Goal: Navigation & Orientation: Find specific page/section

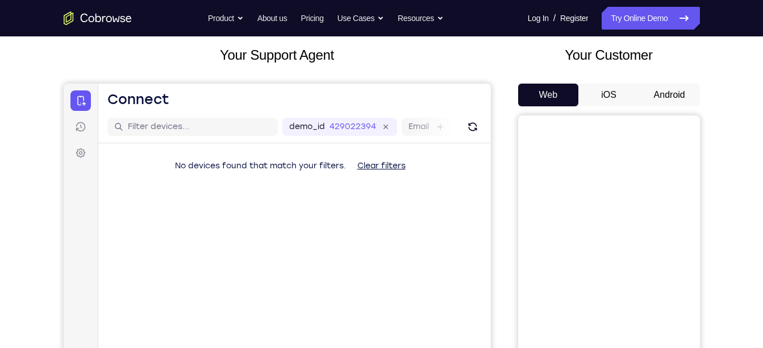
click at [662, 89] on button "Android" at bounding box center [669, 95] width 61 height 23
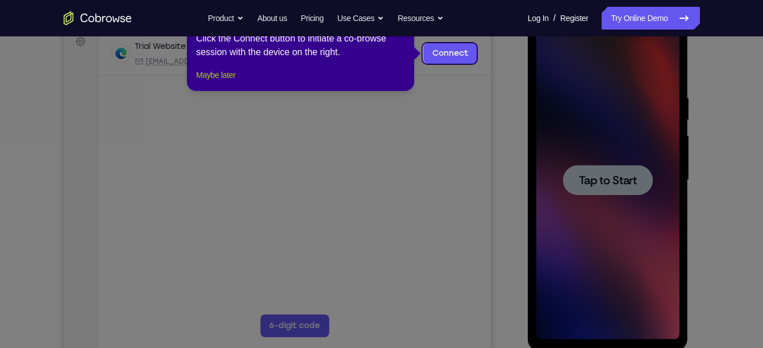
click at [212, 82] on button "Maybe later" at bounding box center [215, 75] width 39 height 14
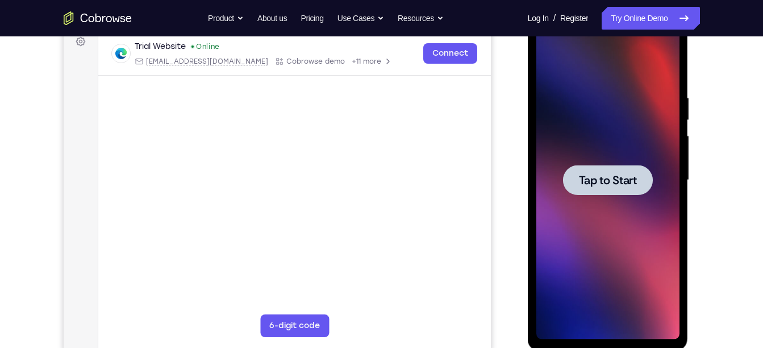
click at [587, 192] on div at bounding box center [608, 180] width 90 height 30
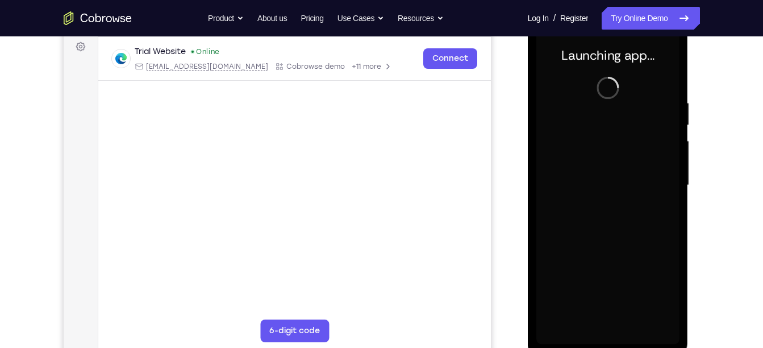
scroll to position [173, 0]
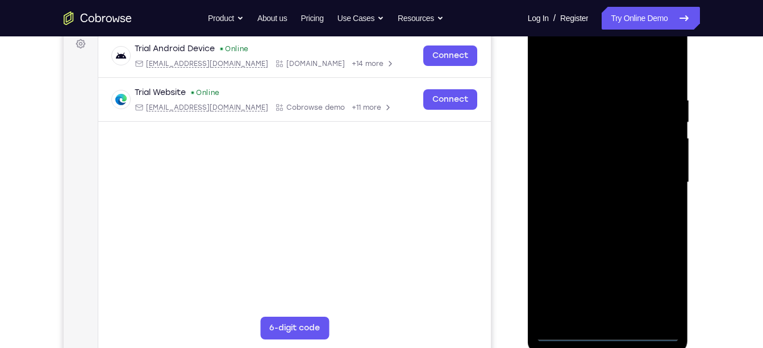
click at [609, 332] on div at bounding box center [607, 182] width 143 height 318
click at [657, 283] on div at bounding box center [607, 182] width 143 height 318
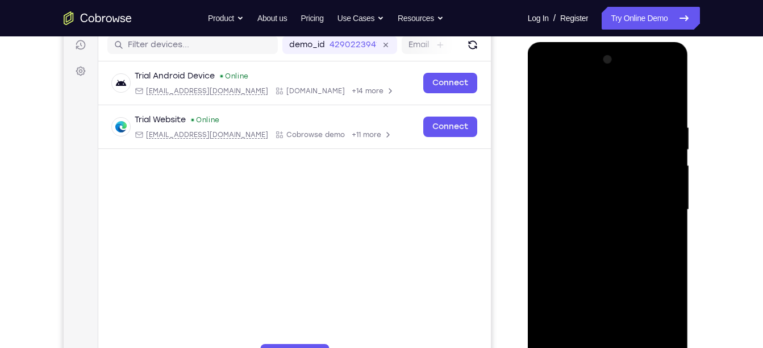
scroll to position [153, 0]
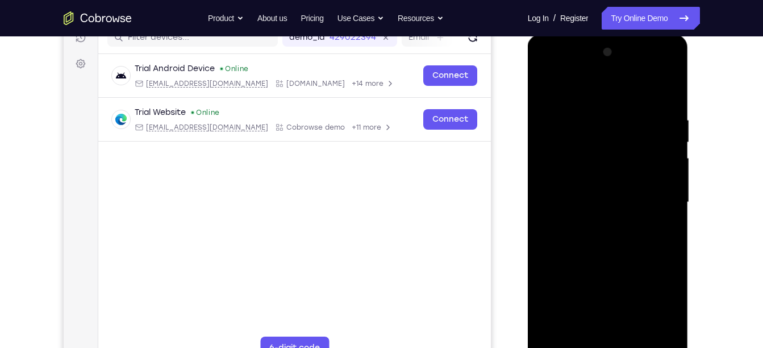
click at [550, 70] on div at bounding box center [607, 202] width 143 height 318
click at [654, 197] on div at bounding box center [607, 202] width 143 height 318
click at [595, 222] on div at bounding box center [607, 202] width 143 height 318
click at [594, 188] on div at bounding box center [607, 202] width 143 height 318
click at [606, 169] on div at bounding box center [607, 202] width 143 height 318
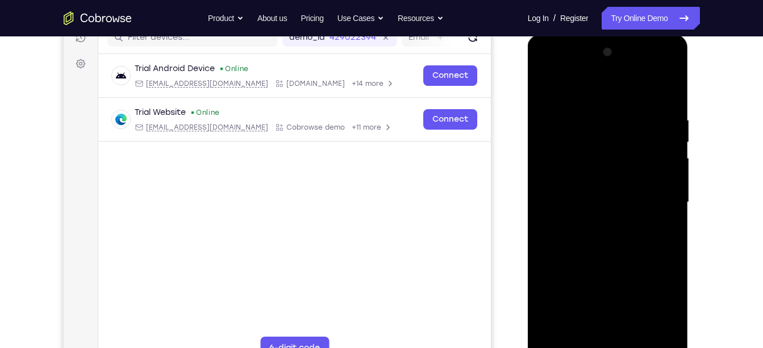
click at [624, 202] on div at bounding box center [607, 202] width 143 height 318
click at [614, 236] on div at bounding box center [607, 202] width 143 height 318
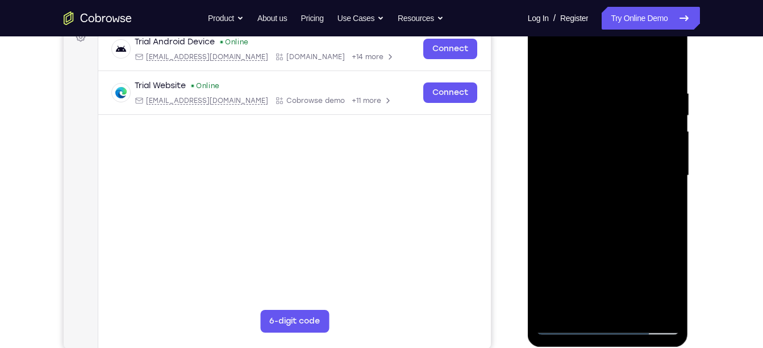
scroll to position [178, 0]
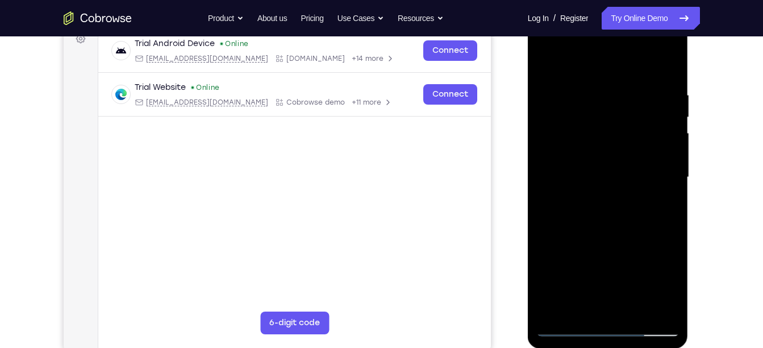
click at [587, 174] on div at bounding box center [607, 177] width 143 height 318
click at [652, 212] on div at bounding box center [607, 177] width 143 height 318
click at [567, 325] on div at bounding box center [607, 177] width 143 height 318
click at [605, 222] on div at bounding box center [607, 177] width 143 height 318
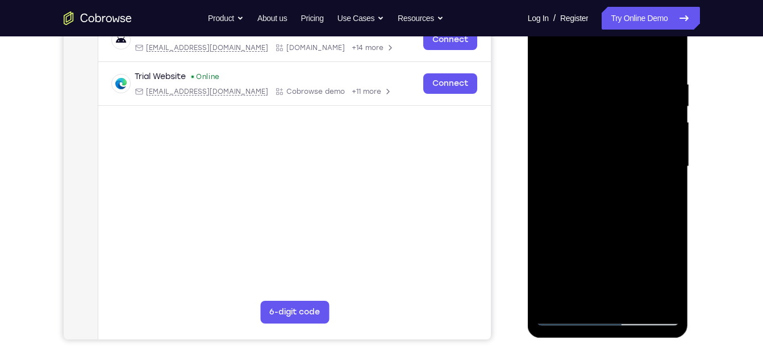
scroll to position [190, 0]
click at [667, 62] on div at bounding box center [607, 166] width 143 height 318
click at [590, 83] on div at bounding box center [607, 166] width 143 height 318
click at [654, 296] on div at bounding box center [607, 166] width 143 height 318
click at [670, 170] on div at bounding box center [607, 166] width 143 height 318
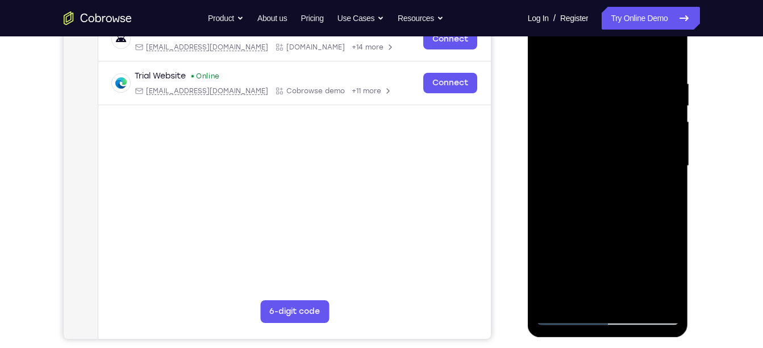
click at [653, 294] on div at bounding box center [607, 166] width 143 height 318
click at [670, 176] on div at bounding box center [607, 166] width 143 height 318
click at [652, 293] on div at bounding box center [607, 166] width 143 height 318
click at [665, 169] on div at bounding box center [607, 166] width 143 height 318
click at [652, 293] on div at bounding box center [607, 166] width 143 height 318
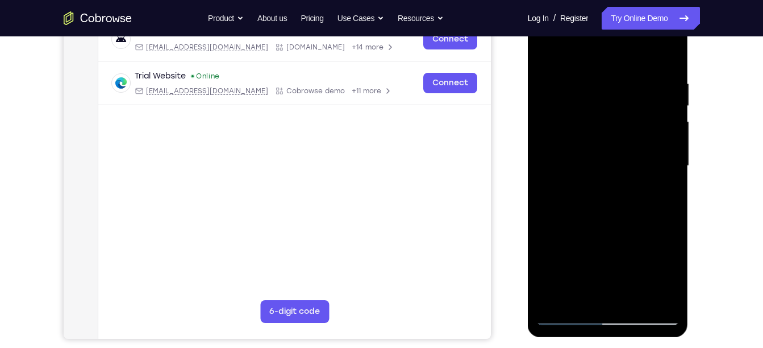
click at [670, 170] on div at bounding box center [607, 166] width 143 height 318
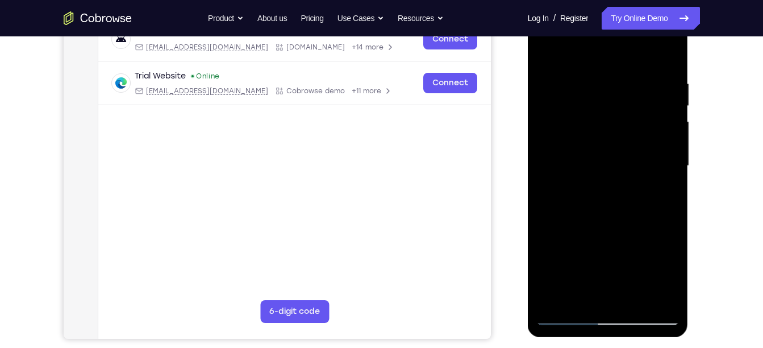
click at [670, 170] on div at bounding box center [607, 166] width 143 height 318
click at [663, 52] on div at bounding box center [607, 166] width 143 height 318
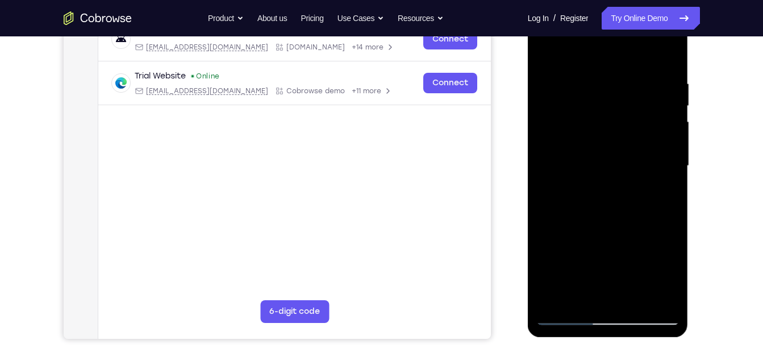
click at [633, 81] on div at bounding box center [607, 166] width 143 height 318
click at [666, 167] on div at bounding box center [607, 166] width 143 height 318
click at [668, 180] on div at bounding box center [607, 166] width 143 height 318
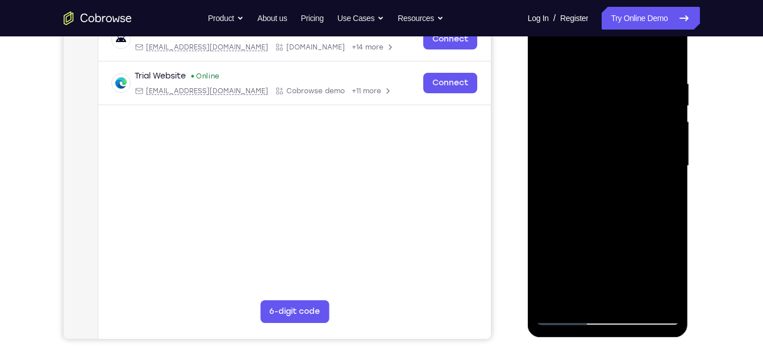
click at [668, 180] on div at bounding box center [607, 166] width 143 height 318
click at [665, 57] on div at bounding box center [607, 166] width 143 height 318
click at [660, 83] on div at bounding box center [607, 166] width 143 height 318
click at [671, 168] on div at bounding box center [607, 166] width 143 height 318
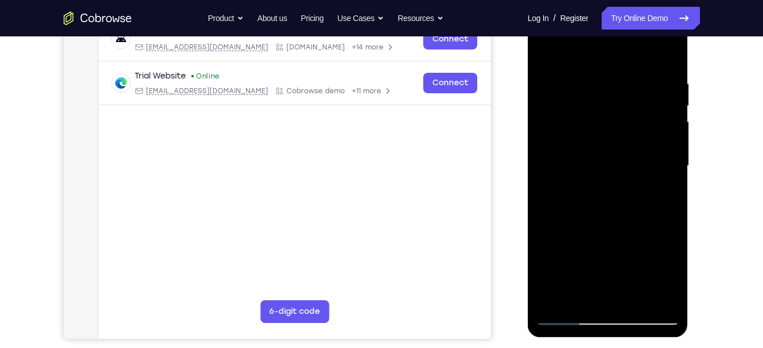
click at [671, 168] on div at bounding box center [607, 166] width 143 height 318
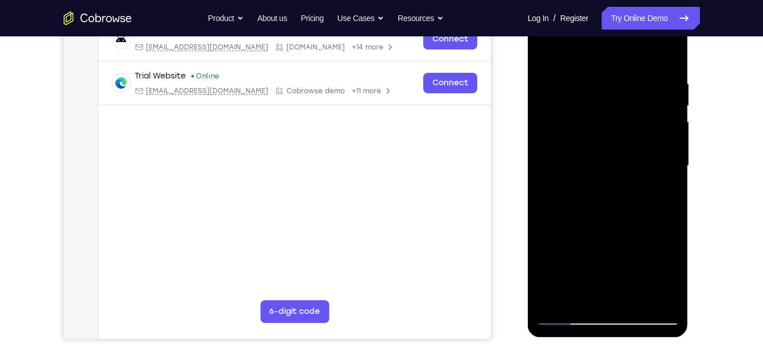
click at [671, 168] on div at bounding box center [607, 166] width 143 height 318
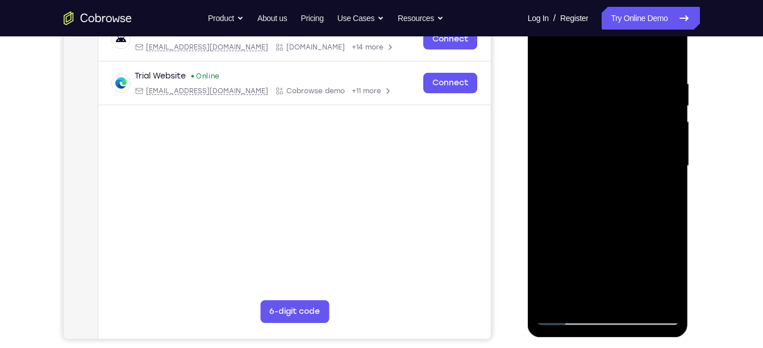
click at [671, 168] on div at bounding box center [607, 166] width 143 height 318
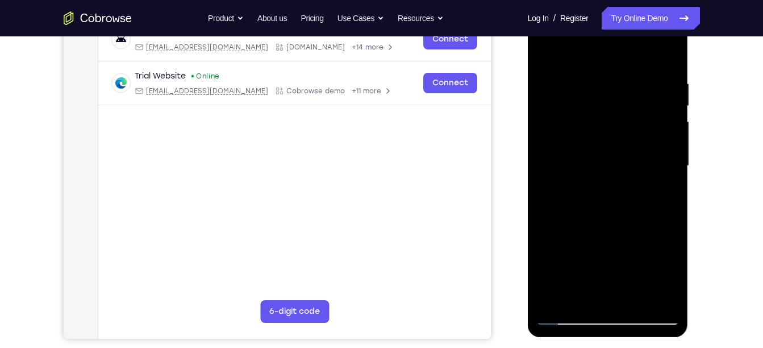
click at [671, 168] on div at bounding box center [607, 166] width 143 height 318
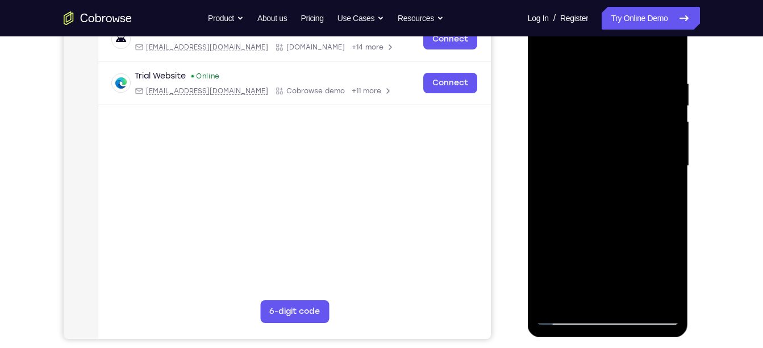
click at [671, 168] on div at bounding box center [607, 166] width 143 height 318
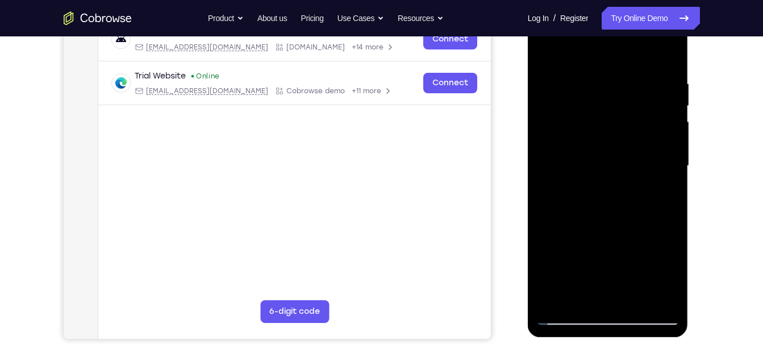
click at [671, 168] on div at bounding box center [607, 166] width 143 height 318
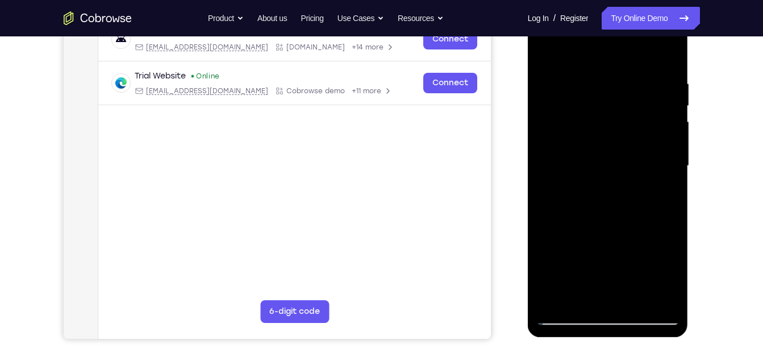
click at [671, 168] on div at bounding box center [607, 166] width 143 height 318
click at [653, 295] on div at bounding box center [607, 166] width 143 height 318
click at [653, 294] on div at bounding box center [607, 166] width 143 height 318
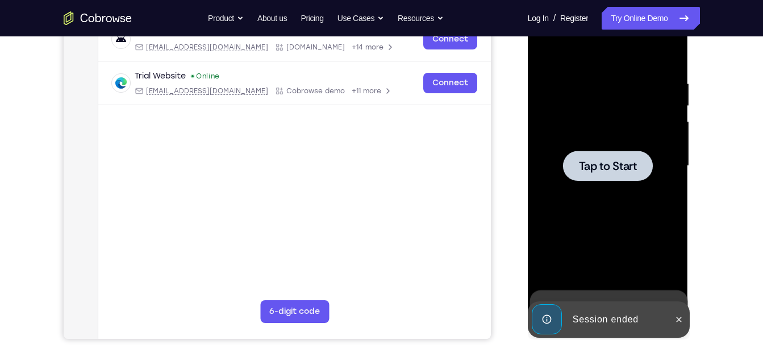
click at [646, 176] on div at bounding box center [608, 166] width 90 height 30
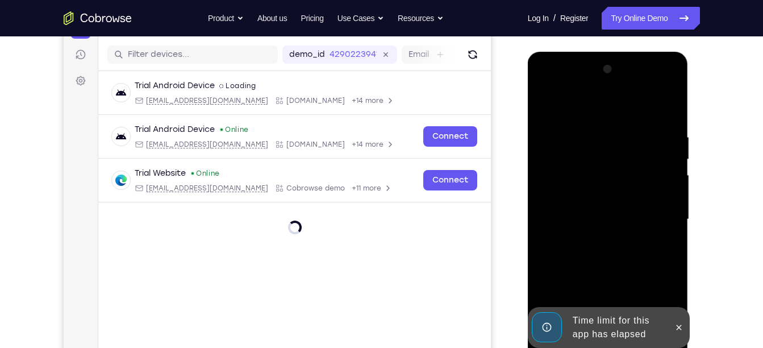
scroll to position [180, 0]
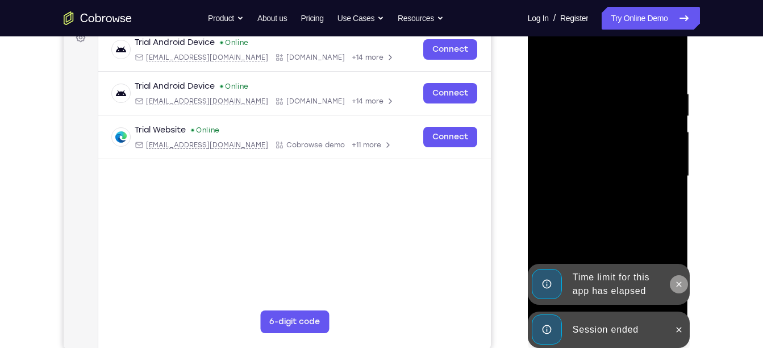
click at [678, 286] on icon at bounding box center [678, 283] width 9 height 9
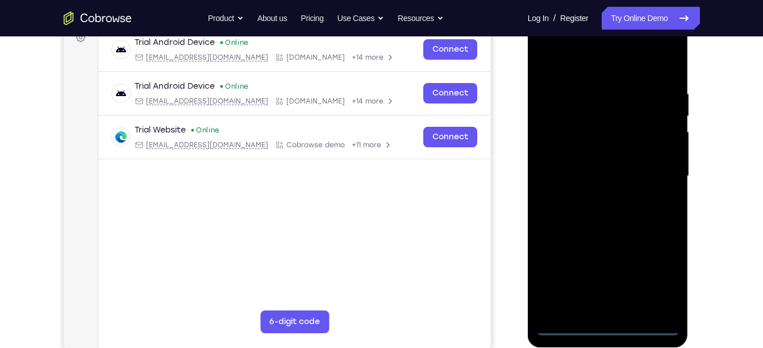
click at [611, 324] on div at bounding box center [607, 176] width 143 height 318
click at [654, 274] on div at bounding box center [607, 176] width 143 height 318
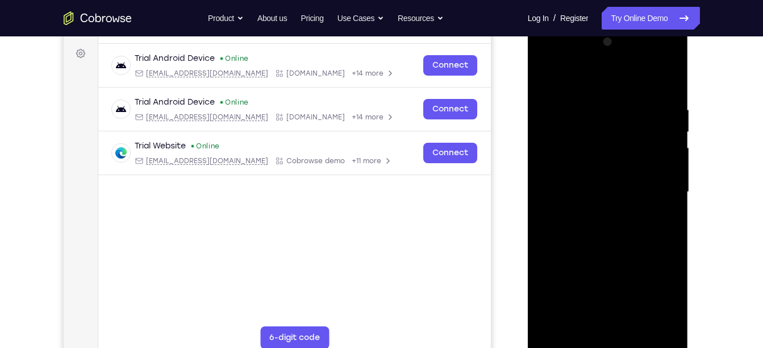
scroll to position [163, 0]
click at [608, 346] on div at bounding box center [607, 193] width 143 height 318
click at [656, 289] on div at bounding box center [607, 193] width 143 height 318
click at [546, 62] on div at bounding box center [607, 193] width 143 height 318
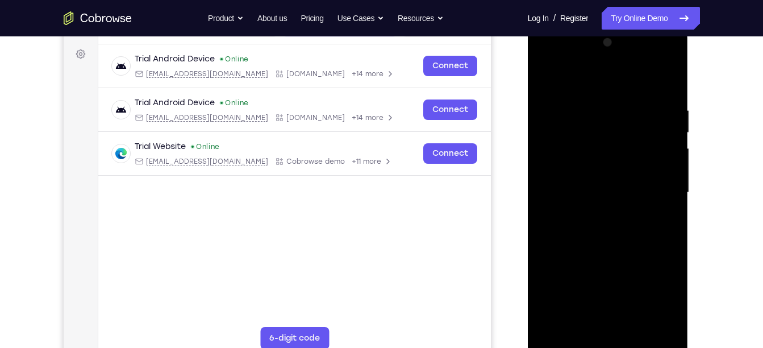
click at [656, 190] on div at bounding box center [607, 193] width 143 height 318
click at [593, 210] on div at bounding box center [607, 193] width 143 height 318
click at [587, 188] on div at bounding box center [607, 193] width 143 height 318
click at [568, 169] on div at bounding box center [607, 193] width 143 height 318
click at [572, 194] on div at bounding box center [607, 193] width 143 height 318
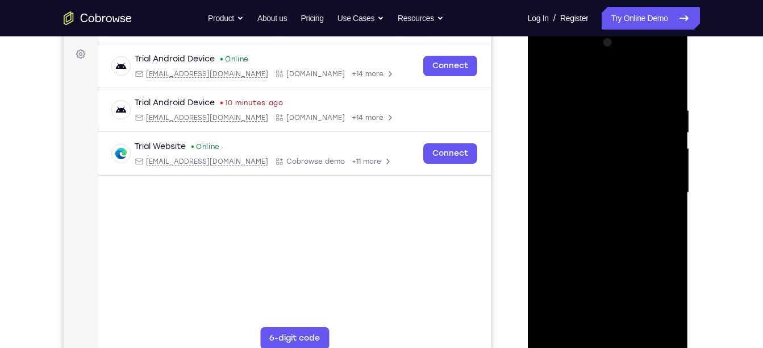
drag, startPoint x: 670, startPoint y: 98, endPoint x: 678, endPoint y: 110, distance: 14.0
click at [678, 110] on div at bounding box center [607, 193] width 143 height 318
click at [666, 153] on div at bounding box center [607, 193] width 143 height 318
drag, startPoint x: 598, startPoint y: 87, endPoint x: 615, endPoint y: 105, distance: 24.5
click at [615, 105] on div at bounding box center [607, 193] width 143 height 318
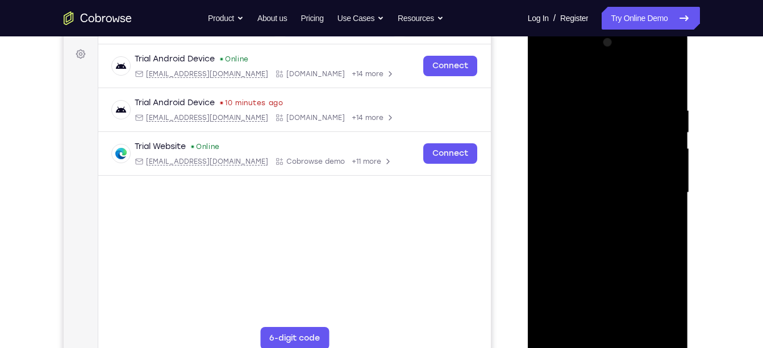
click at [587, 80] on div at bounding box center [607, 193] width 143 height 318
click at [617, 101] on div at bounding box center [607, 193] width 143 height 318
drag, startPoint x: 633, startPoint y: 114, endPoint x: 715, endPoint y: 377, distance: 275.4
click at [690, 347] on html "Online web based iOS Simulators and Android Emulators. Run iPhone, iPad, Mobile…" at bounding box center [609, 195] width 162 height 341
click at [660, 264] on div at bounding box center [607, 193] width 143 height 318
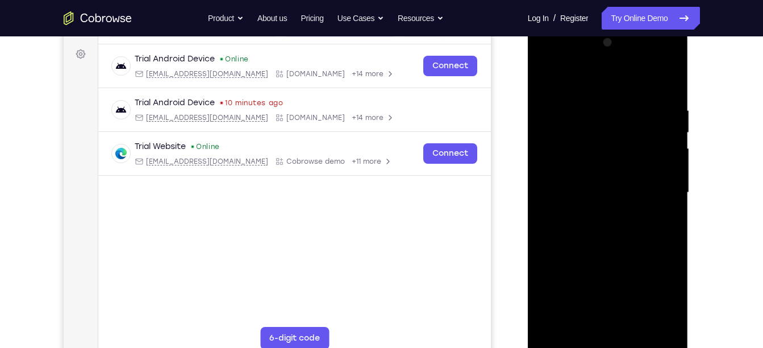
click at [663, 237] on div at bounding box center [607, 193] width 143 height 318
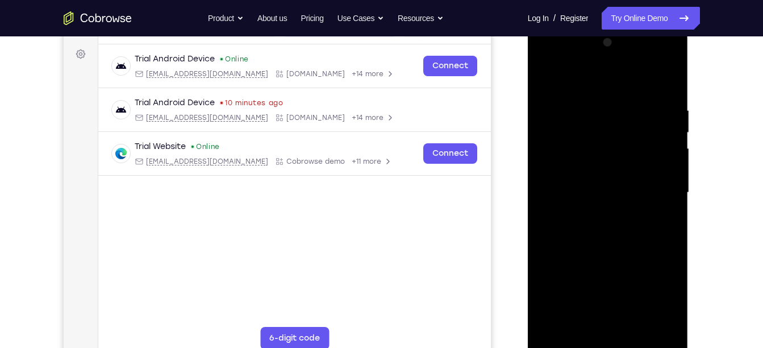
click at [663, 237] on div at bounding box center [607, 193] width 143 height 318
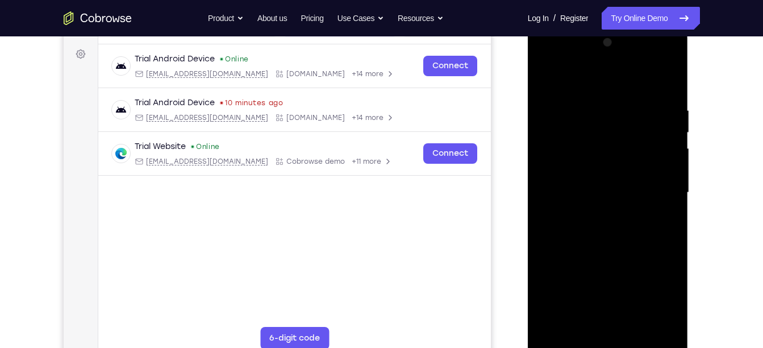
click at [663, 237] on div at bounding box center [607, 193] width 143 height 318
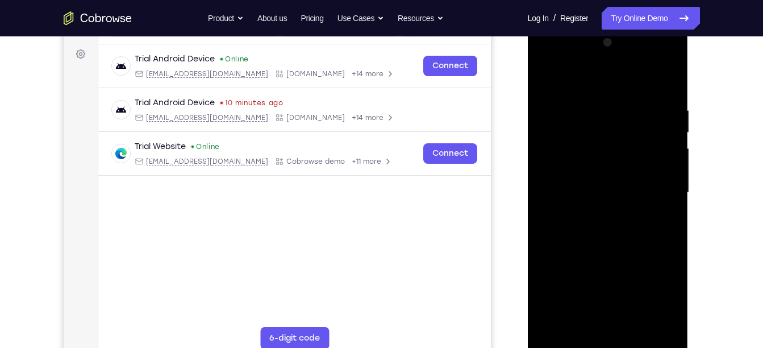
click at [663, 237] on div at bounding box center [607, 193] width 143 height 318
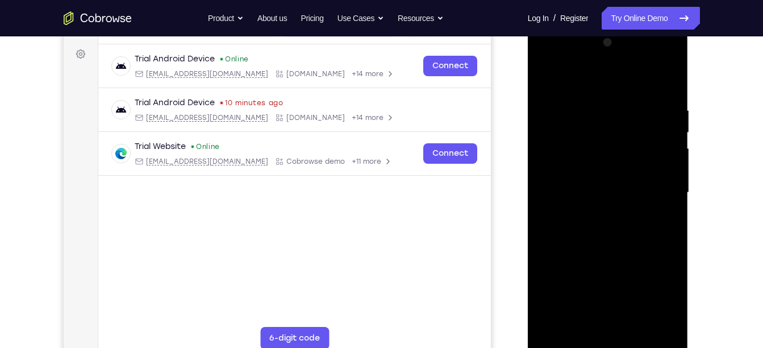
click at [663, 237] on div at bounding box center [607, 193] width 143 height 318
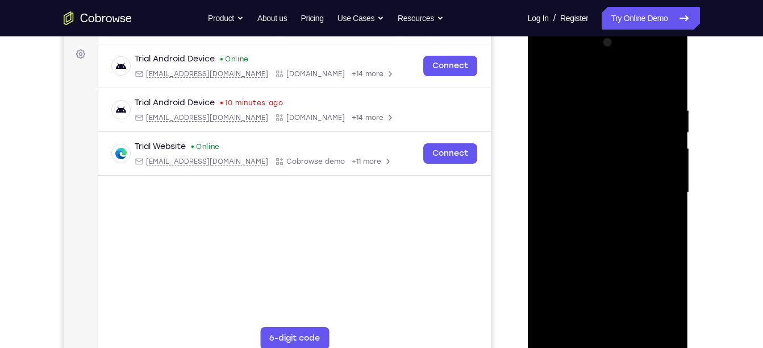
click at [663, 237] on div at bounding box center [607, 193] width 143 height 318
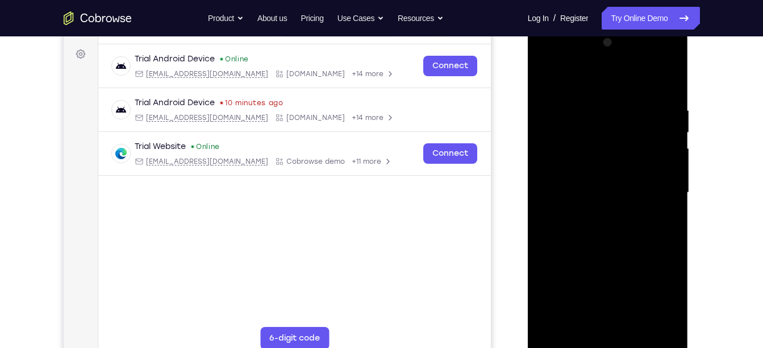
click at [663, 237] on div at bounding box center [607, 193] width 143 height 318
drag, startPoint x: 602, startPoint y: 80, endPoint x: 607, endPoint y: -9, distance: 89.4
click at [607, 25] on html "Online web based iOS Simulators and Android Emulators. Run iPhone, iPad, Mobile…" at bounding box center [609, 195] width 162 height 341
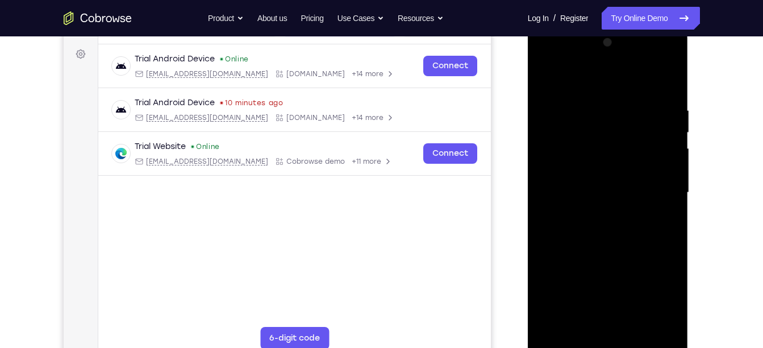
click at [636, 329] on div at bounding box center [607, 193] width 143 height 318
click at [603, 254] on div at bounding box center [607, 193] width 143 height 318
drag, startPoint x: 606, startPoint y: 252, endPoint x: 607, endPoint y: 173, distance: 79.5
click at [607, 173] on div at bounding box center [607, 193] width 143 height 318
click at [598, 208] on div at bounding box center [607, 193] width 143 height 318
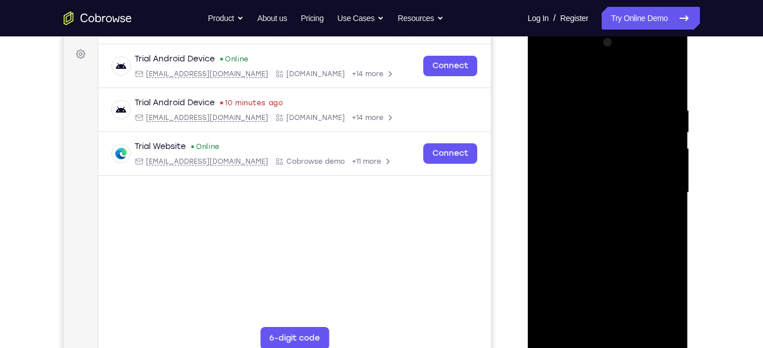
click at [545, 83] on div at bounding box center [607, 193] width 143 height 318
click at [549, 77] on div at bounding box center [607, 193] width 143 height 318
click at [669, 80] on div at bounding box center [607, 193] width 143 height 318
click at [548, 79] on div at bounding box center [607, 193] width 143 height 318
click at [592, 109] on div at bounding box center [607, 193] width 143 height 318
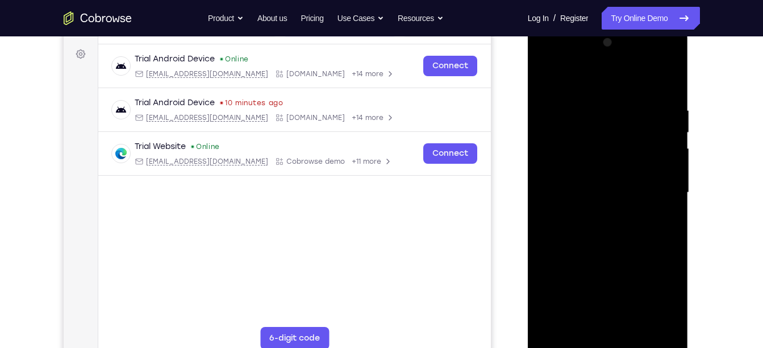
click at [590, 80] on div at bounding box center [607, 193] width 143 height 318
drag, startPoint x: 638, startPoint y: 122, endPoint x: 645, endPoint y: 120, distance: 7.6
click at [645, 120] on div at bounding box center [607, 193] width 143 height 318
click at [599, 323] on div at bounding box center [607, 193] width 143 height 318
click at [624, 219] on div at bounding box center [607, 193] width 143 height 318
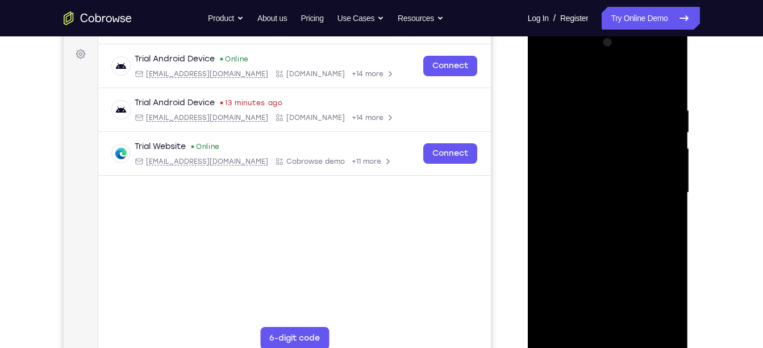
drag, startPoint x: 624, startPoint y: 219, endPoint x: 613, endPoint y: 223, distance: 11.3
drag, startPoint x: 613, startPoint y: 223, endPoint x: 561, endPoint y: 211, distance: 53.5
click at [561, 211] on div at bounding box center [607, 193] width 143 height 318
click at [625, 322] on div at bounding box center [607, 193] width 143 height 318
click at [670, 303] on div at bounding box center [607, 193] width 143 height 318
